Goal: Task Accomplishment & Management: Complete application form

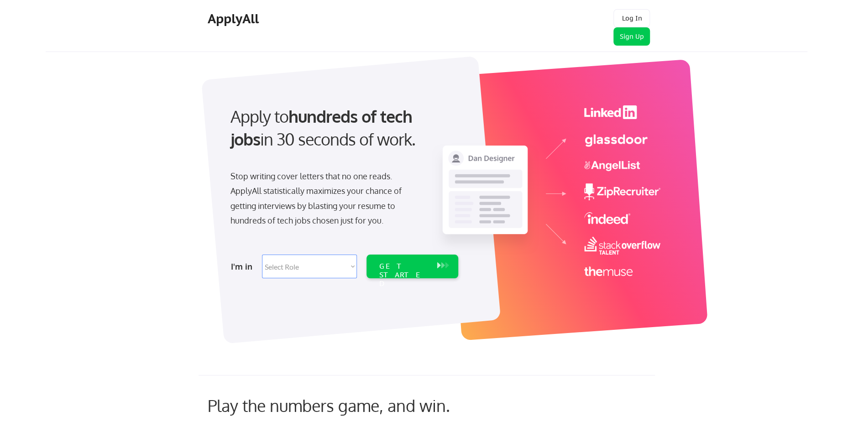
click at [296, 255] on select "Select Role Software Engineering Product Management Customer Success Sales UI/U…" at bounding box center [309, 267] width 95 height 24
select select ""it_security""
click at [262, 255] on select "Select Role Software Engineering Product Management Customer Success Sales UI/U…" at bounding box center [309, 267] width 95 height 24
select select ""it_security""
click at [299, 271] on select "Select Role Software Engineering Product Management Customer Success Sales UI/U…" at bounding box center [309, 267] width 95 height 24
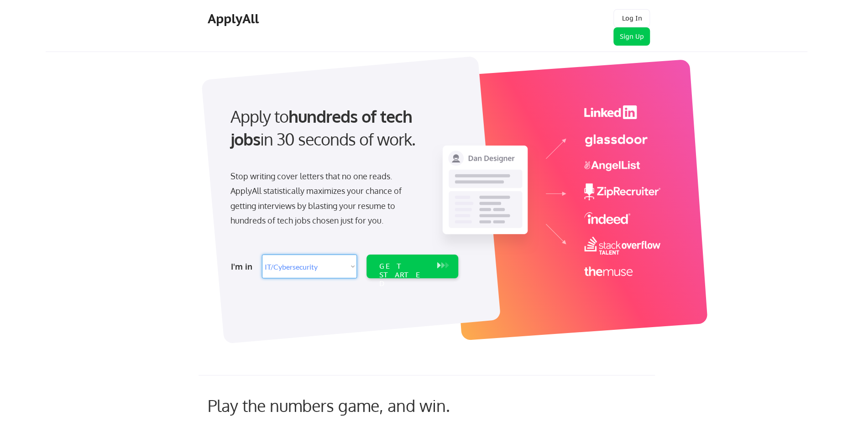
select select ""engineering""
click at [262, 255] on select "Select Role Software Engineering Product Management Customer Success Sales UI/U…" at bounding box center [309, 267] width 95 height 24
select select ""engineering""
click at [405, 273] on div "GET STARTED" at bounding box center [404, 267] width 58 height 24
select select ""engineering""
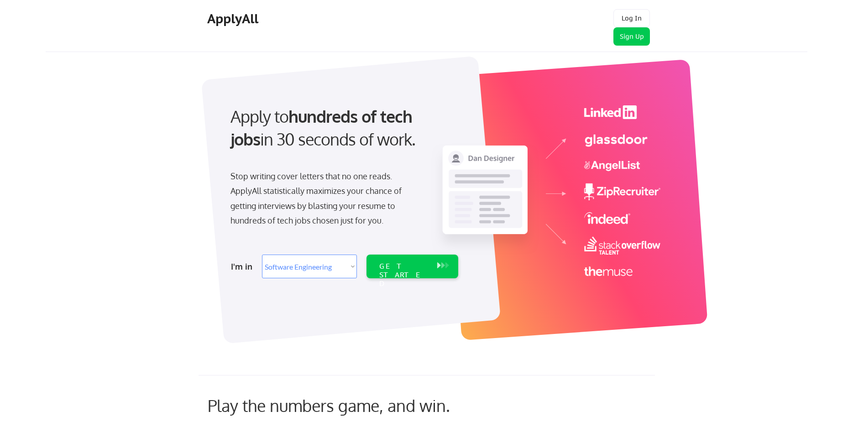
select select ""engineering""
